Goal: Find specific page/section: Find specific page/section

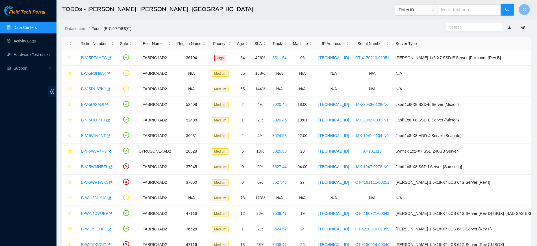
click at [19, 25] on link "Data Centers" at bounding box center [25, 27] width 23 height 5
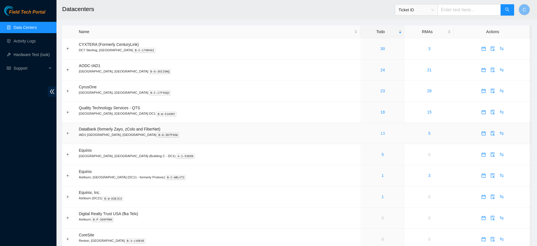
click at [381, 131] on link "13" at bounding box center [383, 133] width 5 height 5
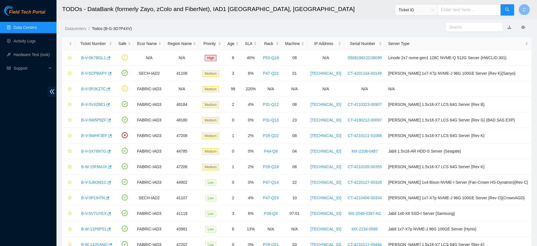
click at [37, 27] on link "Data Centers" at bounding box center [25, 27] width 23 height 5
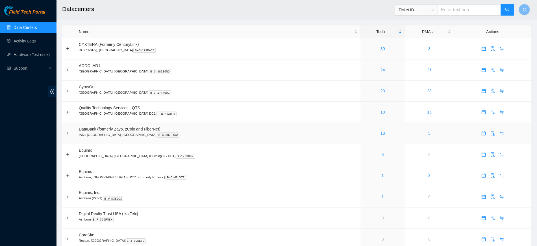
scroll to position [13, 0]
